Goal: Task Accomplishment & Management: Use online tool/utility

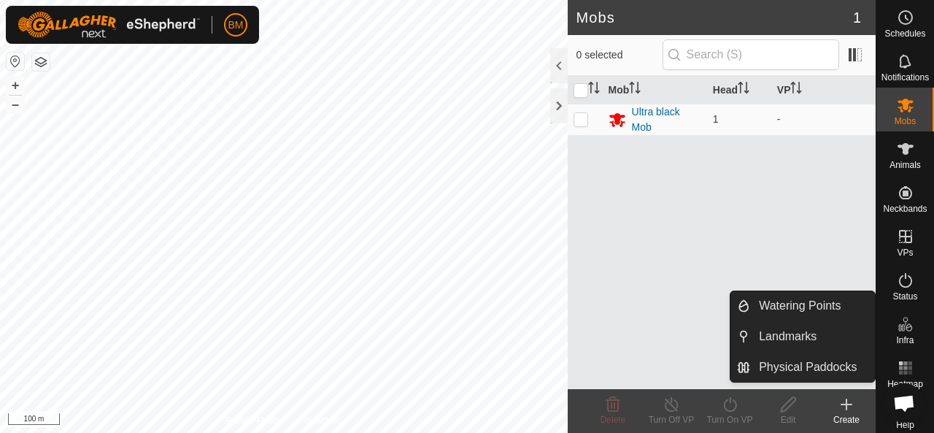
click at [900, 330] on icon at bounding box center [906, 324] width 18 height 18
click at [844, 367] on link "Physical Paddocks" at bounding box center [812, 367] width 125 height 29
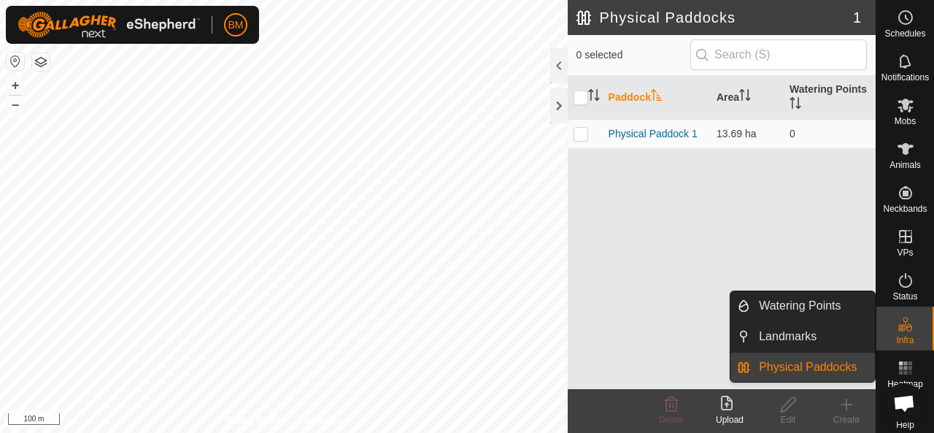
click at [844, 367] on link "Physical Paddocks" at bounding box center [812, 367] width 125 height 29
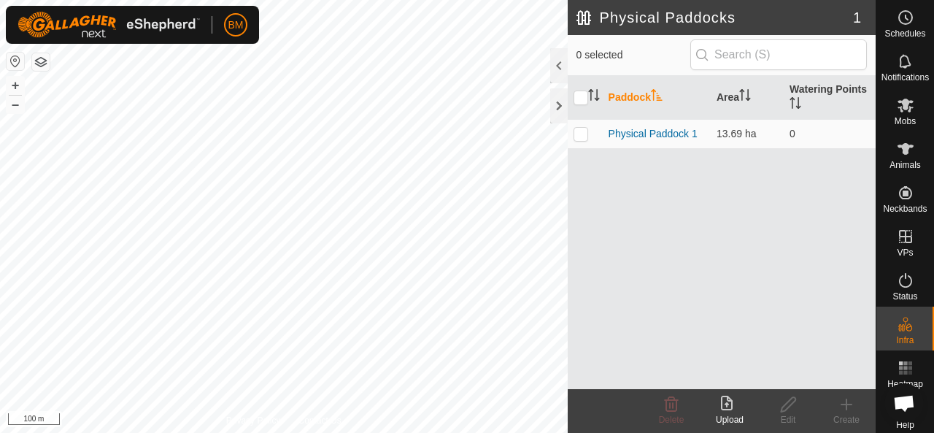
click at [848, 415] on div "Create" at bounding box center [847, 419] width 58 height 13
click at [848, 410] on icon at bounding box center [847, 405] width 18 height 18
click at [844, 409] on icon at bounding box center [847, 405] width 18 height 18
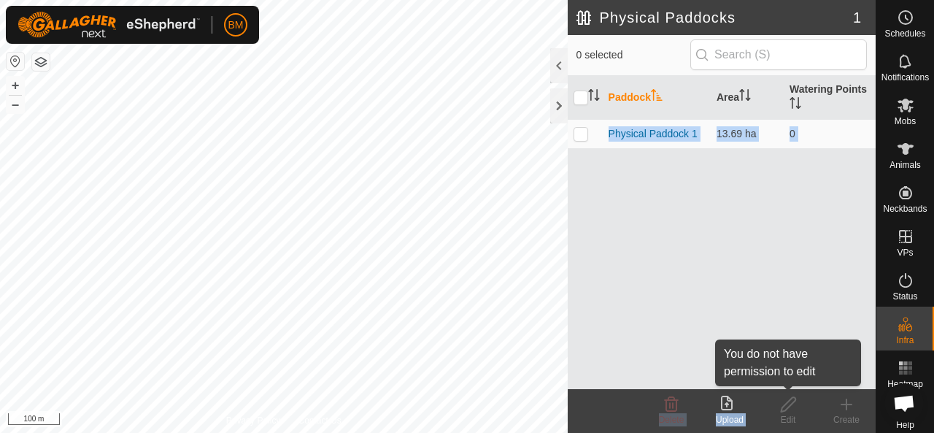
drag, startPoint x: 732, startPoint y: 334, endPoint x: 808, endPoint y: 389, distance: 94.0
click at [808, 389] on article "Physical Paddocks 1 0 selected Paddock Area Watering Points Physical Paddock 1 …" at bounding box center [722, 216] width 308 height 433
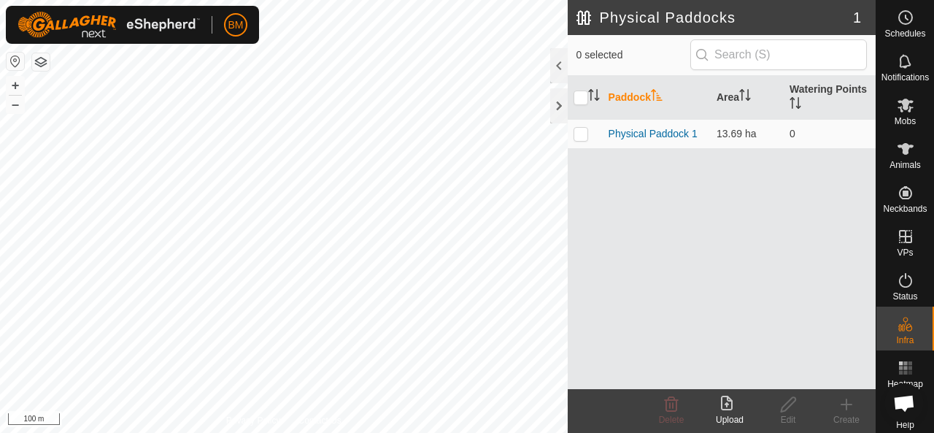
drag, startPoint x: 808, startPoint y: 389, endPoint x: 851, endPoint y: 415, distance: 50.1
click at [851, 415] on footer "Delete Upload Edit Create" at bounding box center [722, 411] width 308 height 44
click at [849, 408] on icon at bounding box center [847, 405] width 18 height 18
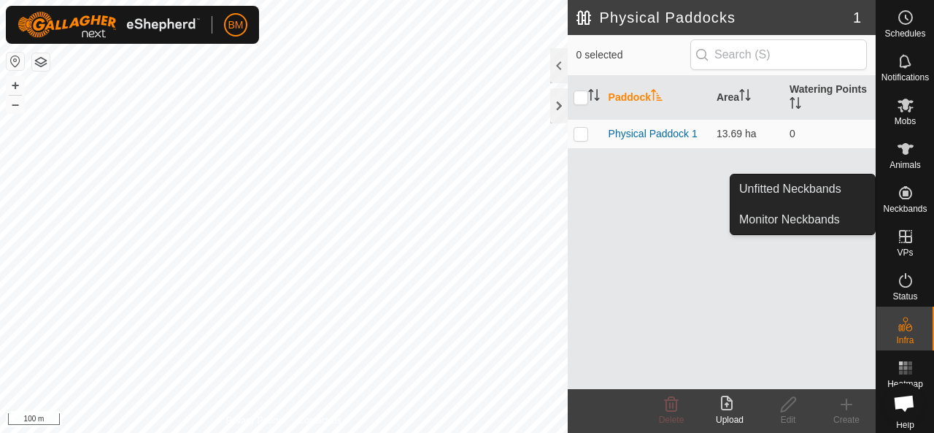
click at [886, 212] on span "Neckbands" at bounding box center [905, 208] width 44 height 9
